Goal: Register for event/course

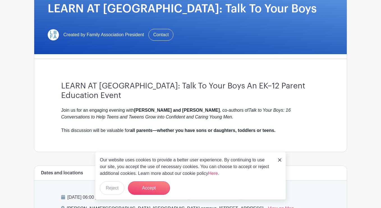
scroll to position [96, 0]
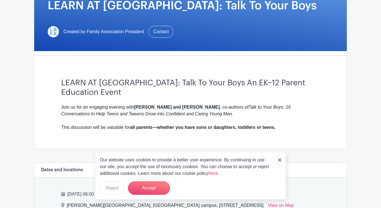
click at [279, 161] on img at bounding box center [279, 159] width 3 height 3
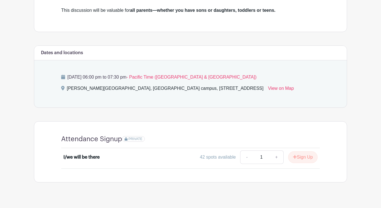
scroll to position [213, 0]
click at [275, 151] on link "+" at bounding box center [277, 157] width 14 height 13
type input "2"
click at [300, 152] on button "Sign Up" at bounding box center [302, 158] width 29 height 12
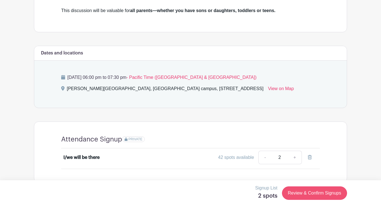
click at [308, 194] on link "Review & Confirm Signups" at bounding box center [314, 192] width 65 height 13
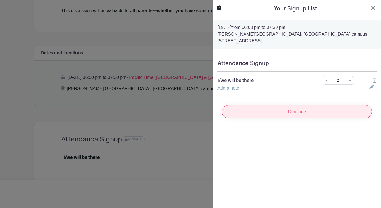
click at [300, 113] on input "Continue" at bounding box center [297, 111] width 150 height 13
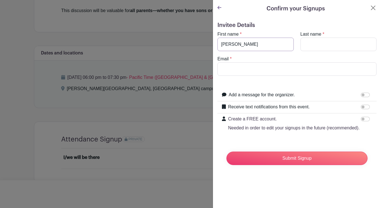
type input "[PERSON_NAME]"
type input "Keech"
type input "[PERSON_NAME]"
type input "[EMAIL_ADDRESS][DOMAIN_NAME]"
click at [365, 106] on input "Receive text notifications from this event." at bounding box center [365, 107] width 9 height 4
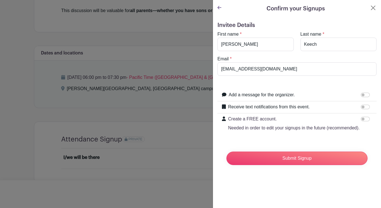
checkbox input "true"
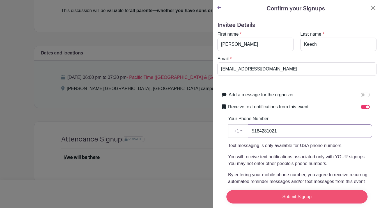
type input "5184281021"
click at [304, 196] on input "Submit Signup" at bounding box center [297, 196] width 141 height 13
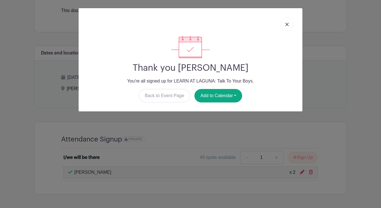
click at [288, 26] on img at bounding box center [287, 24] width 3 height 3
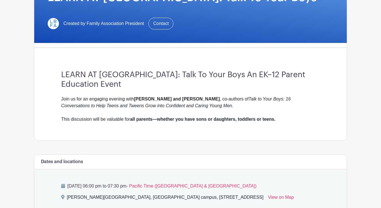
scroll to position [42, 0]
